Goal: Navigation & Orientation: Find specific page/section

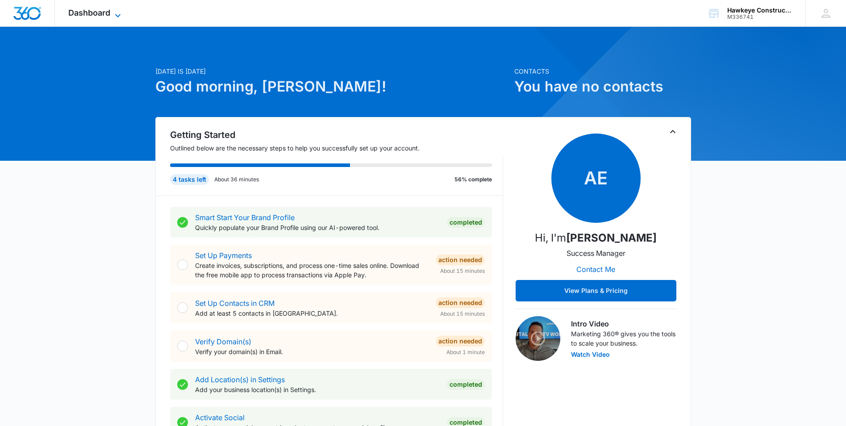
click at [119, 12] on icon at bounding box center [117, 15] width 11 height 11
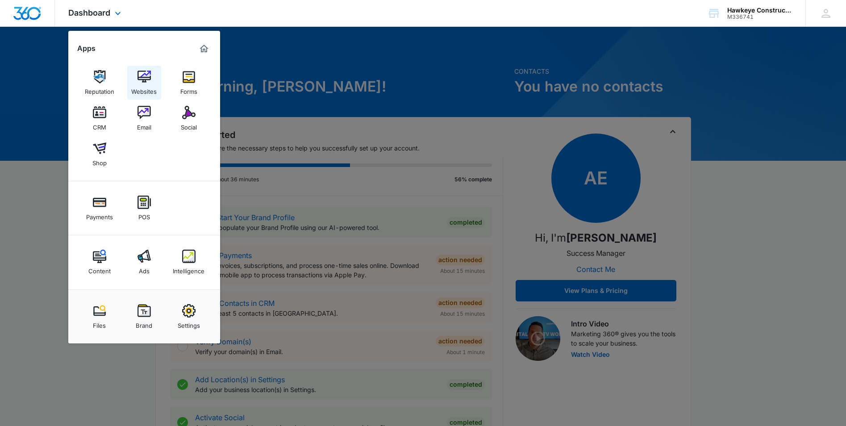
click at [139, 82] on img at bounding box center [143, 76] width 13 height 13
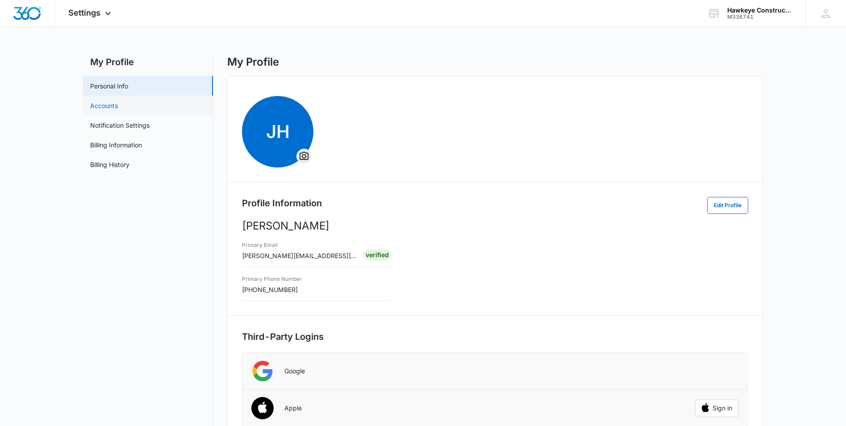
click at [96, 110] on link "Accounts" at bounding box center [104, 105] width 28 height 9
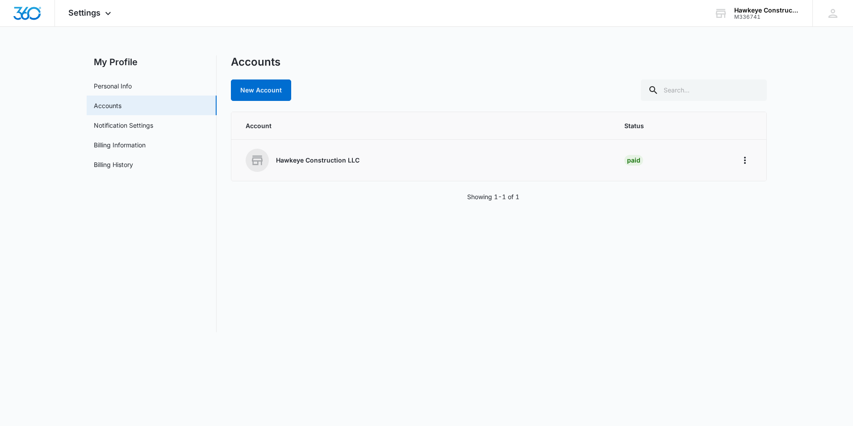
click at [316, 160] on p "Hawkeye Construction LLC" at bounding box center [317, 160] width 83 height 9
click at [739, 155] on icon "Home" at bounding box center [744, 160] width 11 height 11
click at [776, 190] on button "Go to Dashboard" at bounding box center [779, 185] width 82 height 13
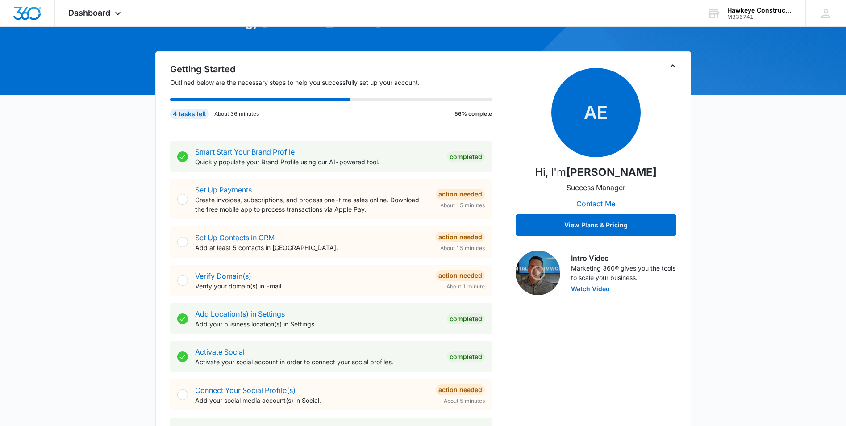
scroll to position [89, 0]
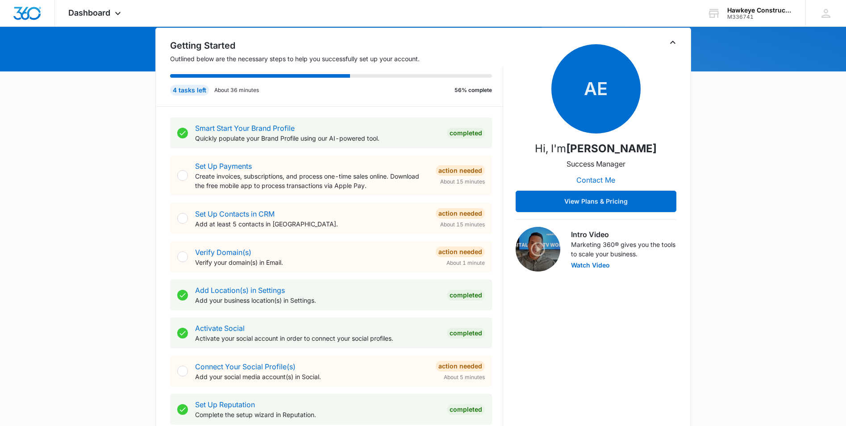
click at [76, 248] on div "[DATE] is [DATE] Good morning, [PERSON_NAME]! Contacts You have no contacts Get…" at bounding box center [423, 431] width 846 height 965
click at [749, 134] on div "[DATE] is [DATE] Good morning, [PERSON_NAME]! Contacts You have no contacts Get…" at bounding box center [423, 431] width 846 height 965
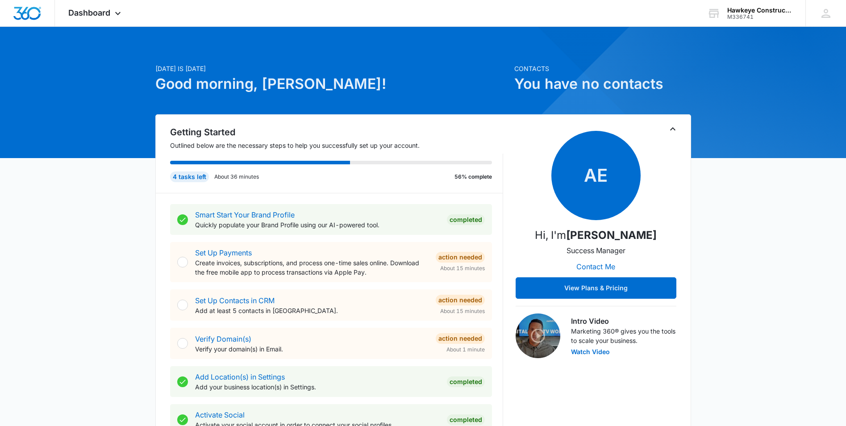
scroll to position [0, 0]
